Goal: Task Accomplishment & Management: Manage account settings

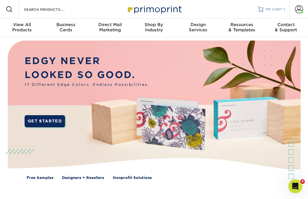
click at [279, 10] on span "MY CART" at bounding box center [274, 9] width 17 height 5
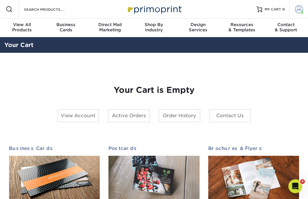
click at [299, 10] on span at bounding box center [299, 9] width 8 height 8
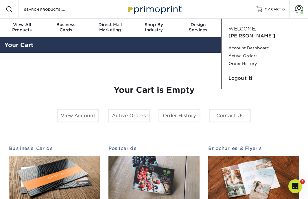
click at [247, 30] on span "Welcome," at bounding box center [243, 29] width 28 height 6
click at [293, 6] on link "Account" at bounding box center [299, 9] width 19 height 19
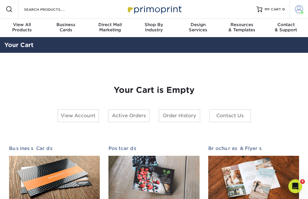
click at [295, 6] on link "Account" at bounding box center [299, 9] width 19 height 19
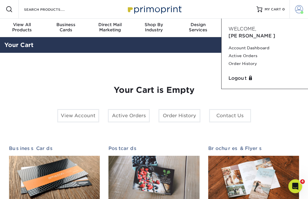
click at [295, 6] on link "Account" at bounding box center [299, 9] width 19 height 19
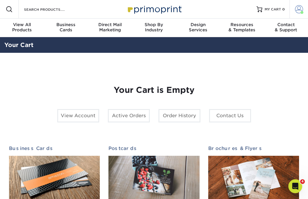
click at [300, 9] on span at bounding box center [299, 9] width 8 height 8
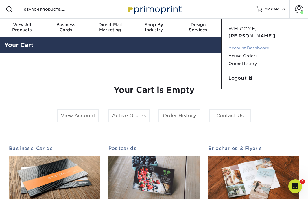
click at [260, 44] on link "Account Dashboard" at bounding box center [265, 48] width 73 height 8
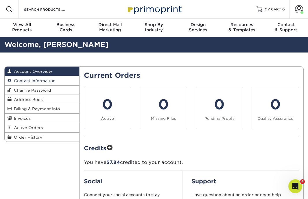
click at [41, 79] on span "Contact Information" at bounding box center [34, 80] width 44 height 5
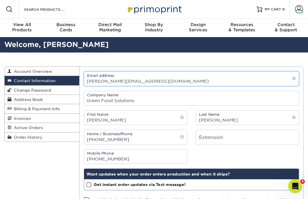
click at [133, 81] on input "maggie@greenfoodsolutions.com" at bounding box center [191, 79] width 215 height 14
drag, startPoint x: 103, startPoint y: 82, endPoint x: 71, endPoint y: 82, distance: 31.9
click at [71, 66] on div "Contact Information Account Overview Contact Information Change Password Addres…" at bounding box center [154, 66] width 300 height 0
type input "electra@greenfoodsolutions.com"
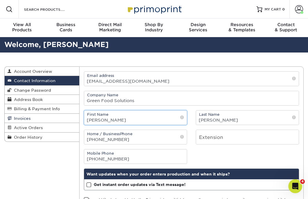
drag, startPoint x: 108, startPoint y: 120, endPoint x: 76, endPoint y: 120, distance: 31.9
click at [74, 66] on div "Contact Information Account Overview Contact Information Change Password Addres…" at bounding box center [154, 66] width 300 height 0
type input "Electra"
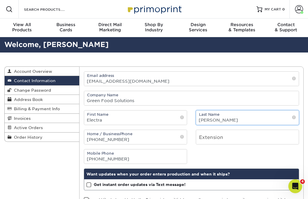
drag, startPoint x: 220, startPoint y: 119, endPoint x: 197, endPoint y: 119, distance: 22.6
click at [197, 119] on input "Toczko" at bounding box center [247, 117] width 103 height 14
type input "Jarvis"
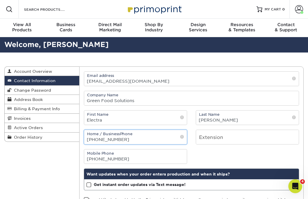
drag, startPoint x: 134, startPoint y: 140, endPoint x: 80, endPoint y: 140, distance: 53.9
click at [80, 140] on div "Home / Business Phone (570) 706-0647" at bounding box center [136, 136] width 112 height 15
type input "2013753588"
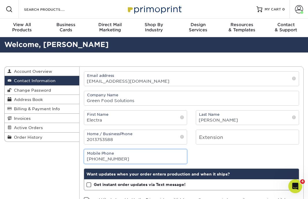
drag, startPoint x: 130, startPoint y: 159, endPoint x: 79, endPoint y: 160, distance: 50.7
click at [80, 160] on div "Mobile Phone (570) 706-0647" at bounding box center [136, 156] width 112 height 15
type input "201-375-3588"
click at [197, 158] on div "Mobile Phone 201-375-3588" at bounding box center [192, 156] width 224 height 15
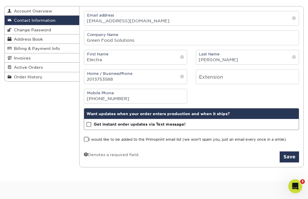
scroll to position [42, 0]
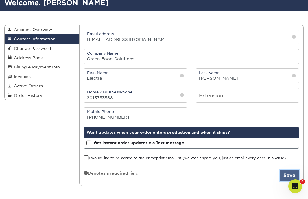
click at [289, 175] on button "Save" at bounding box center [289, 175] width 19 height 11
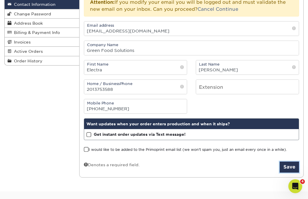
scroll to position [77, 0]
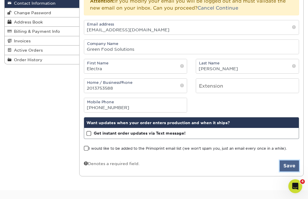
click at [283, 162] on button "Save" at bounding box center [289, 165] width 19 height 11
click at [285, 165] on button "Save" at bounding box center [289, 165] width 19 height 11
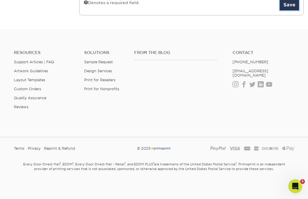
scroll to position [0, 0]
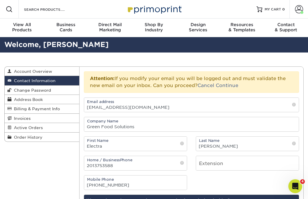
click at [179, 86] on div "Attention: If you modify your email you will be logged out and must validate th…" at bounding box center [192, 81] width 216 height 21
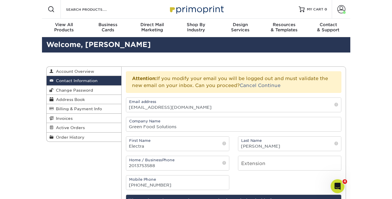
scroll to position [4, 0]
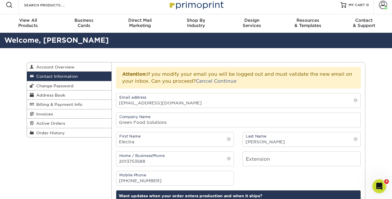
click at [262, 108] on div "Email address electra@greenfoodsolutions.com Company Name Green Food Solutions" at bounding box center [239, 112] width 254 height 39
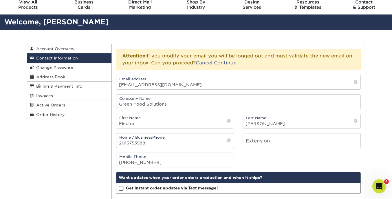
scroll to position [23, 0]
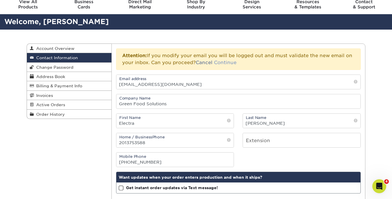
click at [225, 63] on link "Continue" at bounding box center [225, 63] width 23 height 6
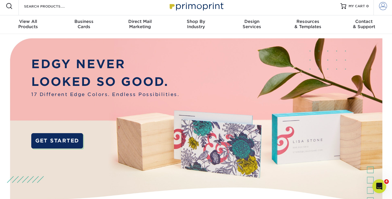
click at [382, 5] on span at bounding box center [383, 6] width 8 height 8
